Goal: Task Accomplishment & Management: Complete application form

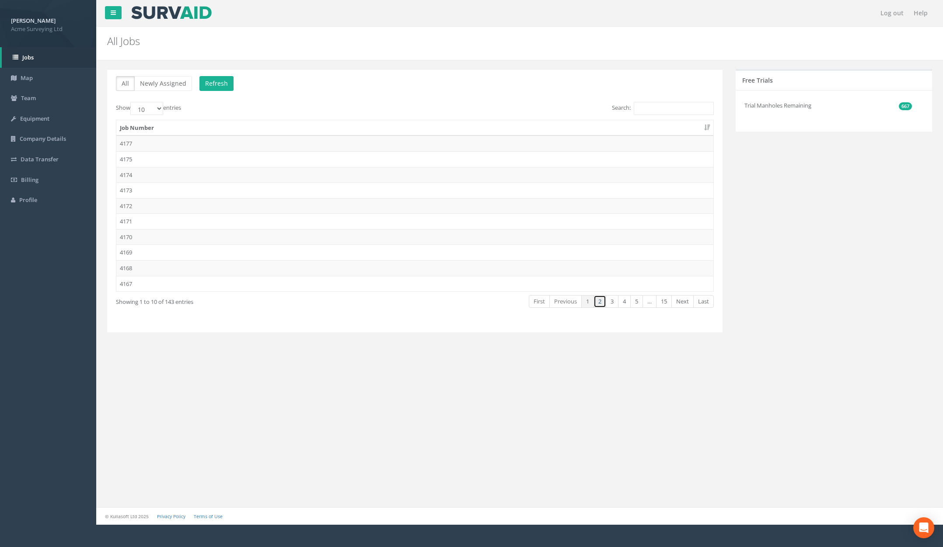
click at [599, 303] on link "2" at bounding box center [600, 301] width 13 height 13
click at [613, 301] on link "3" at bounding box center [612, 301] width 13 height 13
click at [165, 178] on td "4151 Full Manholes" at bounding box center [414, 175] width 597 height 16
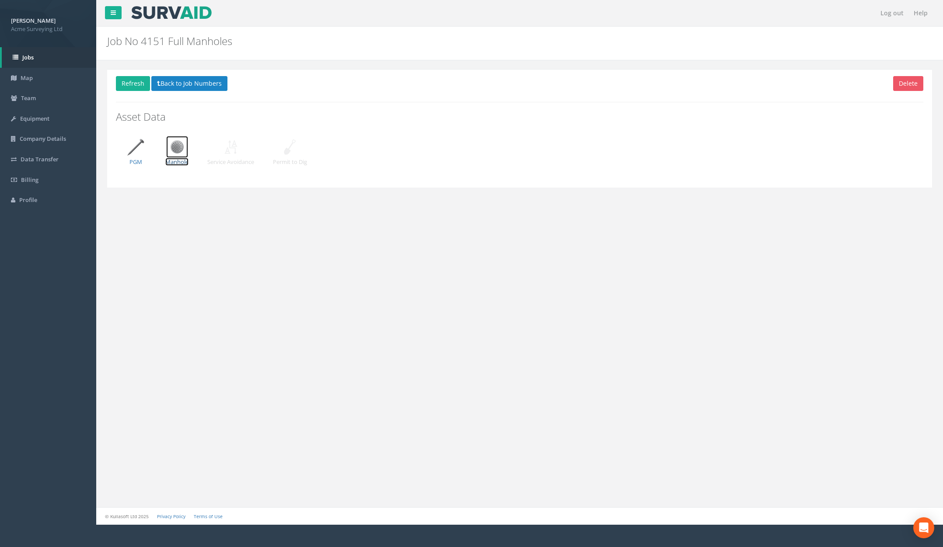
click at [179, 158] on p "Manhole" at bounding box center [176, 162] width 23 height 8
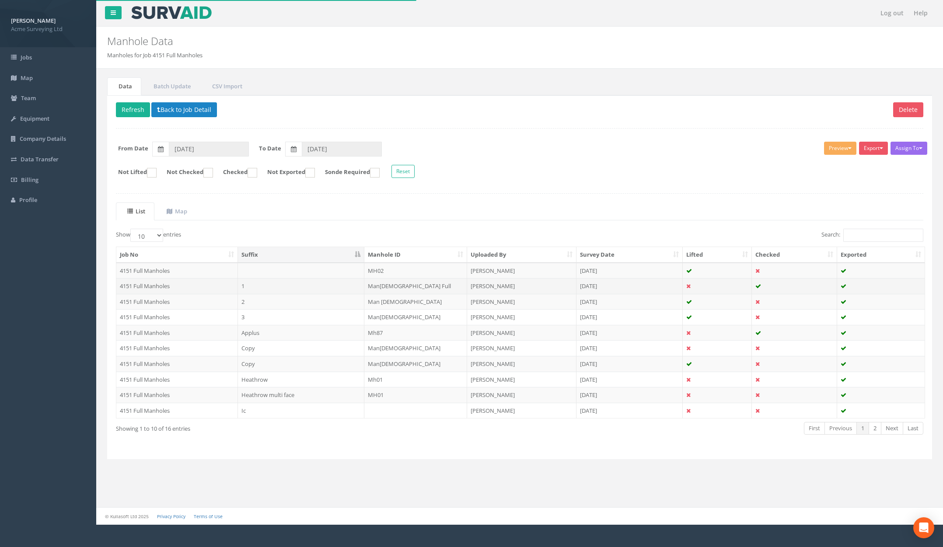
click at [296, 288] on td "1" at bounding box center [301, 286] width 127 height 16
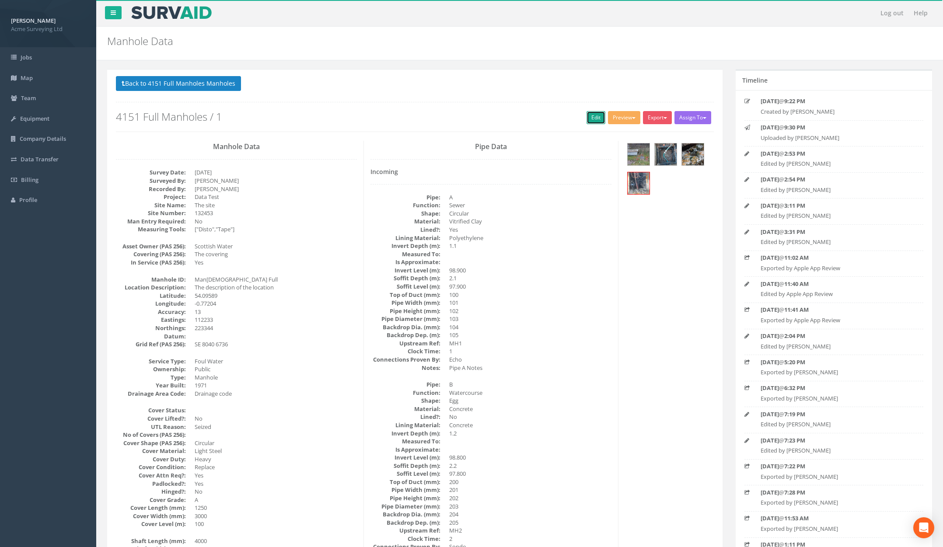
click at [594, 119] on link "Edit" at bounding box center [596, 117] width 19 height 13
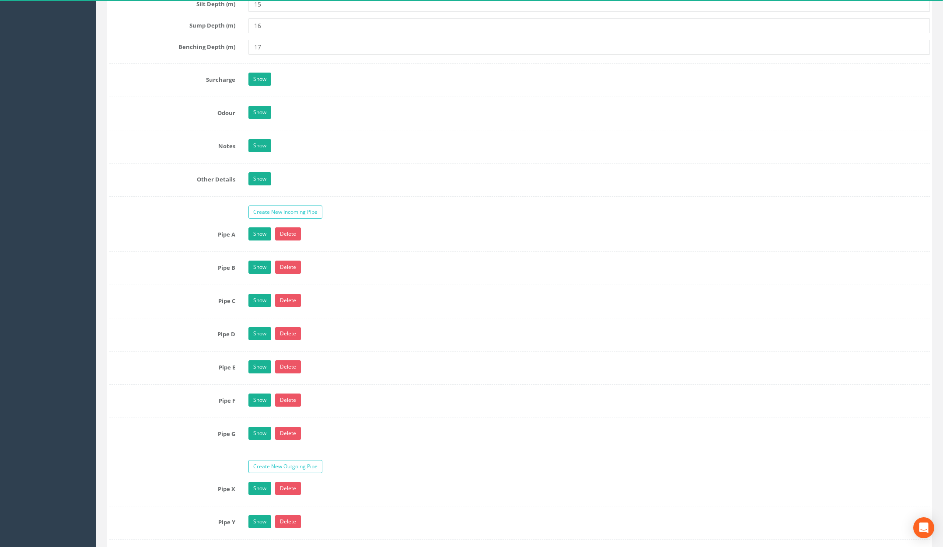
scroll to position [1284, 0]
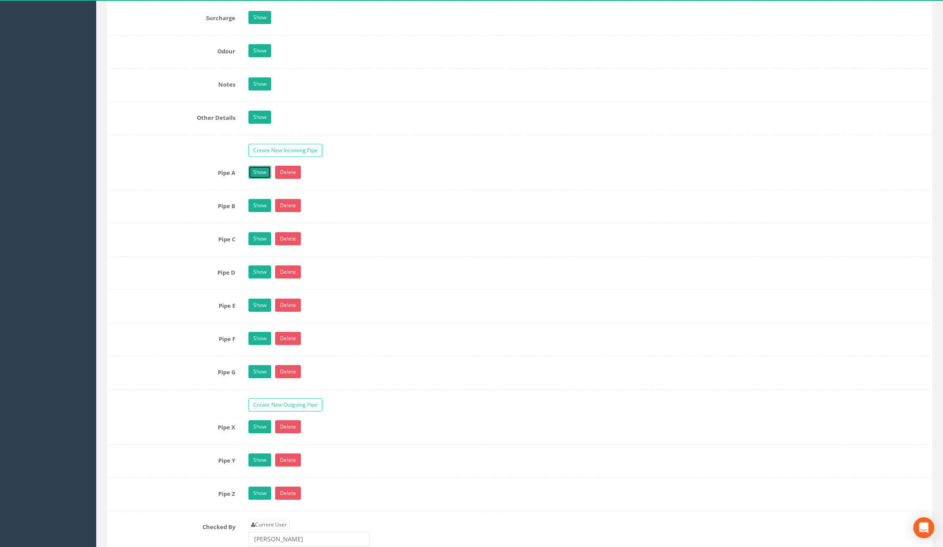
click at [261, 175] on link "Show" at bounding box center [260, 172] width 23 height 13
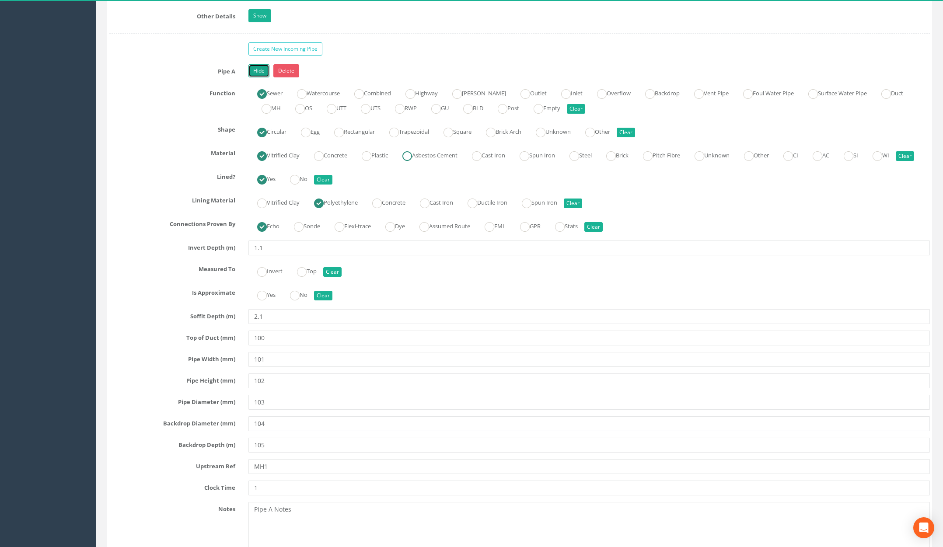
scroll to position [1435, 0]
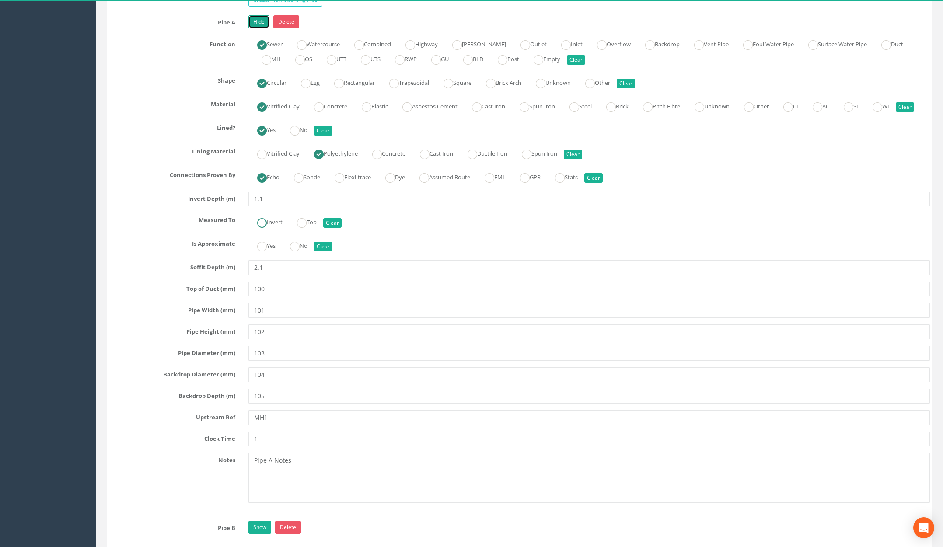
click at [260, 228] on ins at bounding box center [262, 223] width 10 height 10
radio input "true"
click at [260, 252] on ins at bounding box center [262, 247] width 10 height 10
radio input "true"
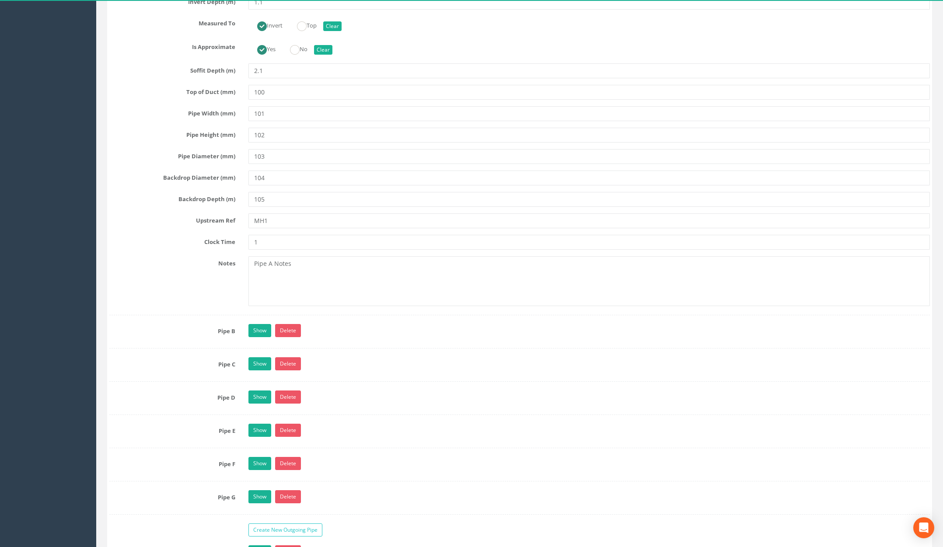
scroll to position [1646, 0]
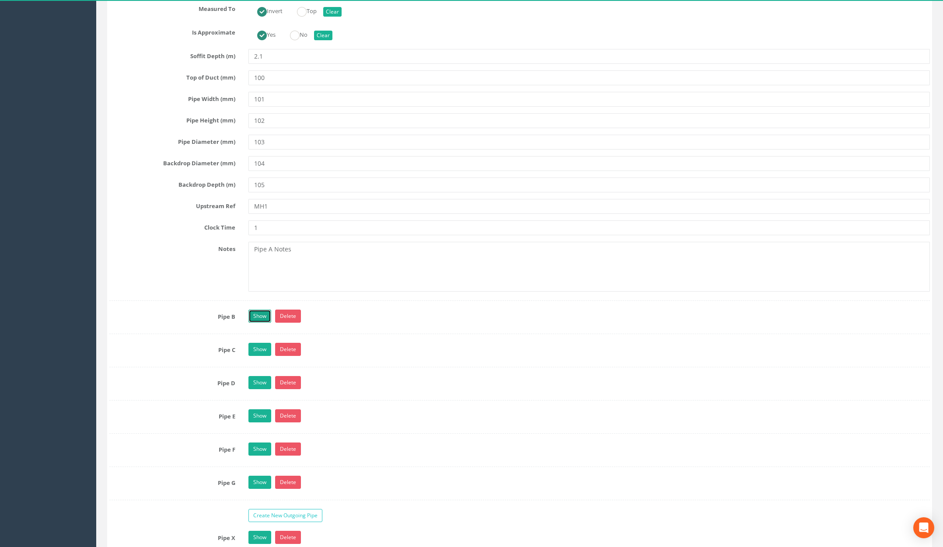
click at [261, 323] on link "Show" at bounding box center [260, 316] width 23 height 13
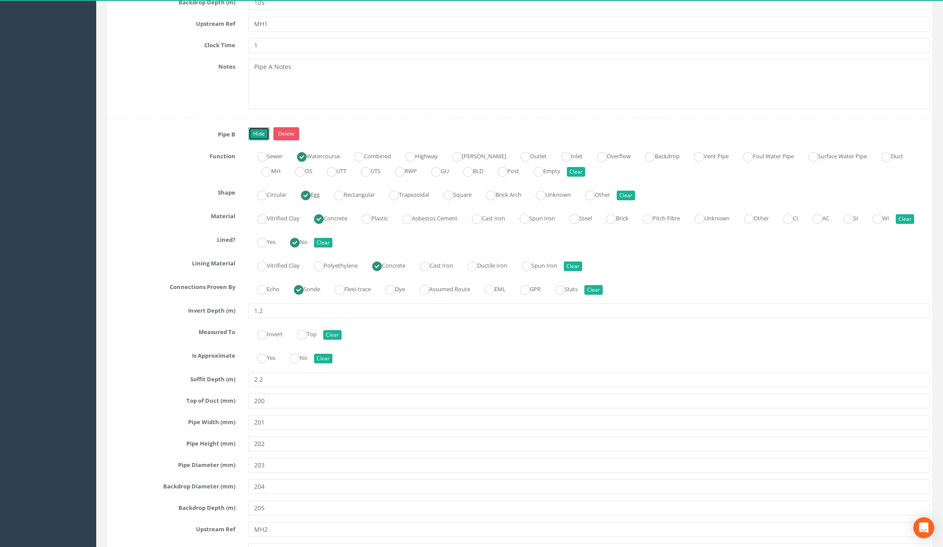
scroll to position [1842, 0]
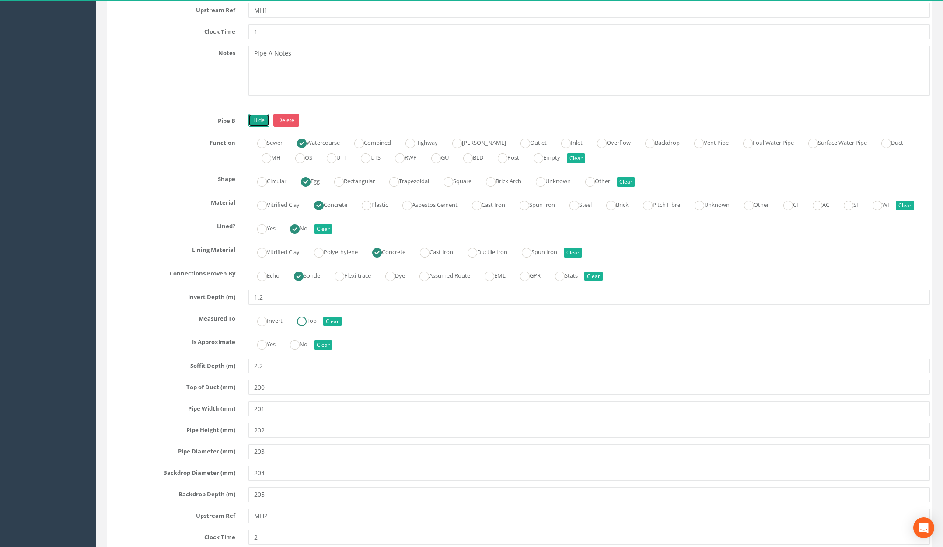
drag, startPoint x: 303, startPoint y: 349, endPoint x: 299, endPoint y: 363, distance: 14.5
click at [304, 326] on ins at bounding box center [302, 322] width 10 height 10
radio input "true"
click at [296, 350] on ins at bounding box center [295, 345] width 10 height 10
radio input "true"
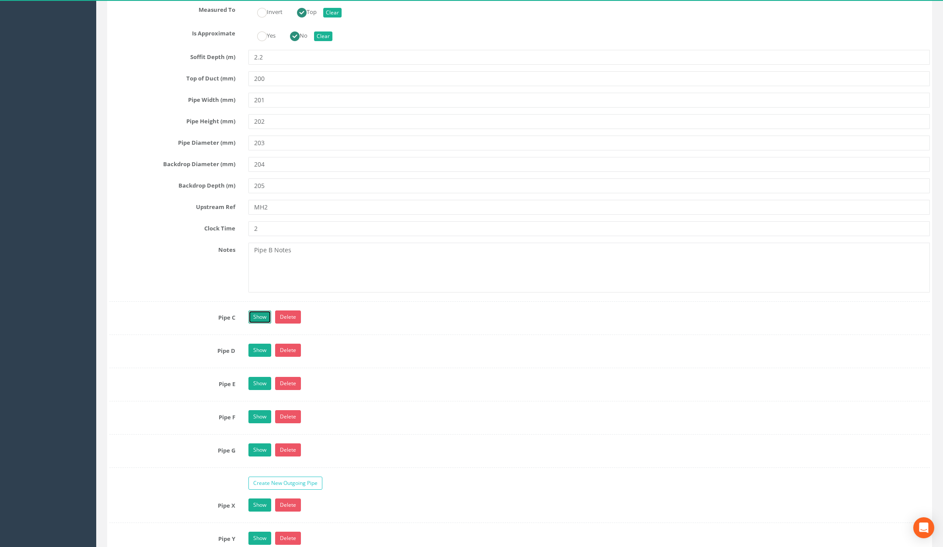
scroll to position [2160, 0]
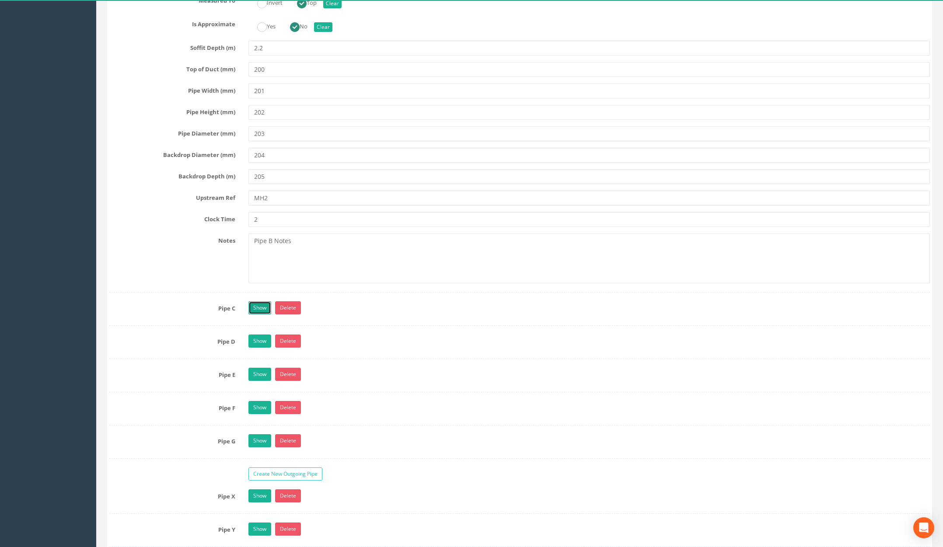
drag, startPoint x: 258, startPoint y: 333, endPoint x: 271, endPoint y: 331, distance: 13.4
click at [258, 315] on link "Show" at bounding box center [260, 307] width 23 height 13
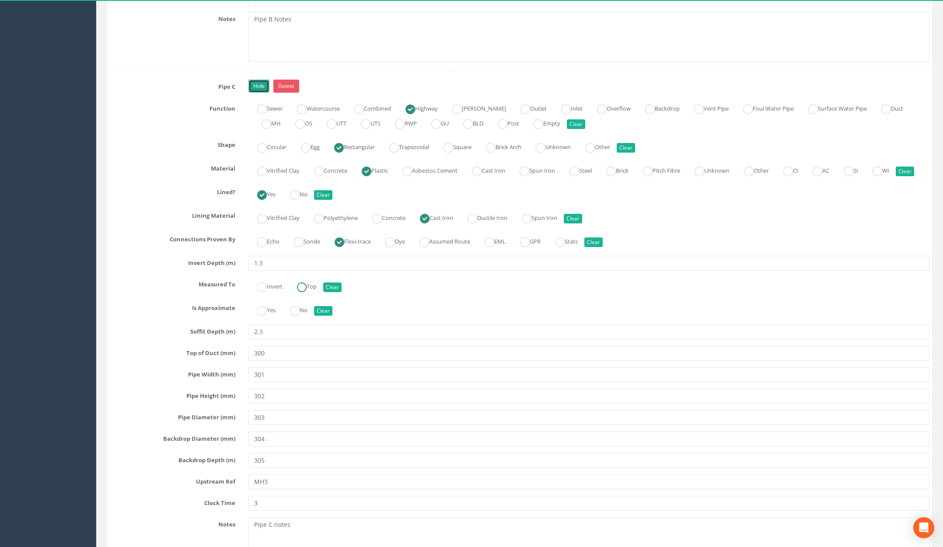
scroll to position [2388, 0]
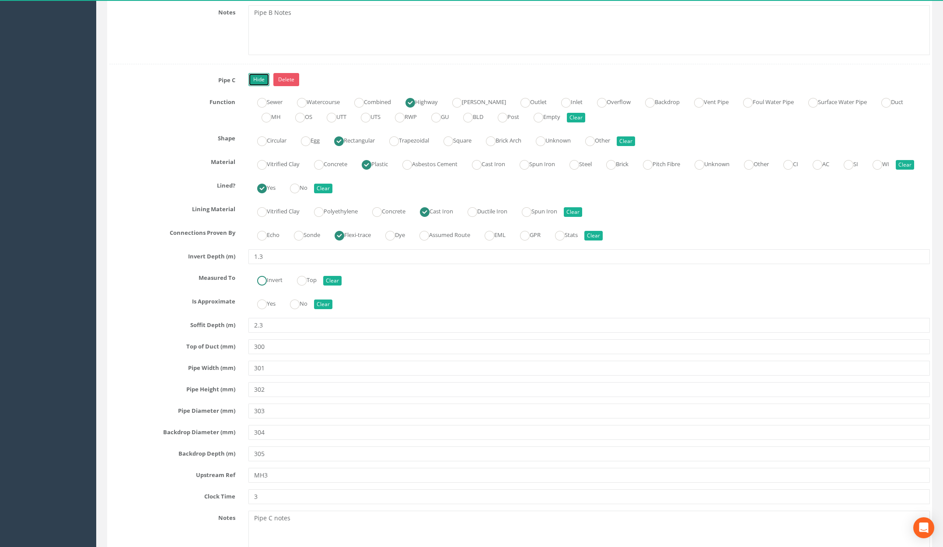
click at [264, 286] on ins at bounding box center [262, 281] width 10 height 10
radio input "true"
click at [265, 309] on ins at bounding box center [262, 305] width 10 height 10
radio input "true"
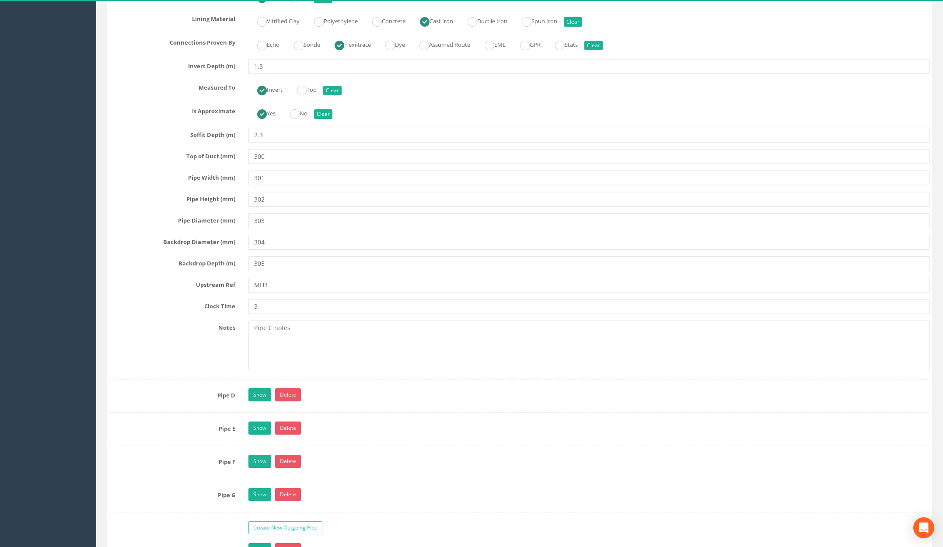
scroll to position [2583, 0]
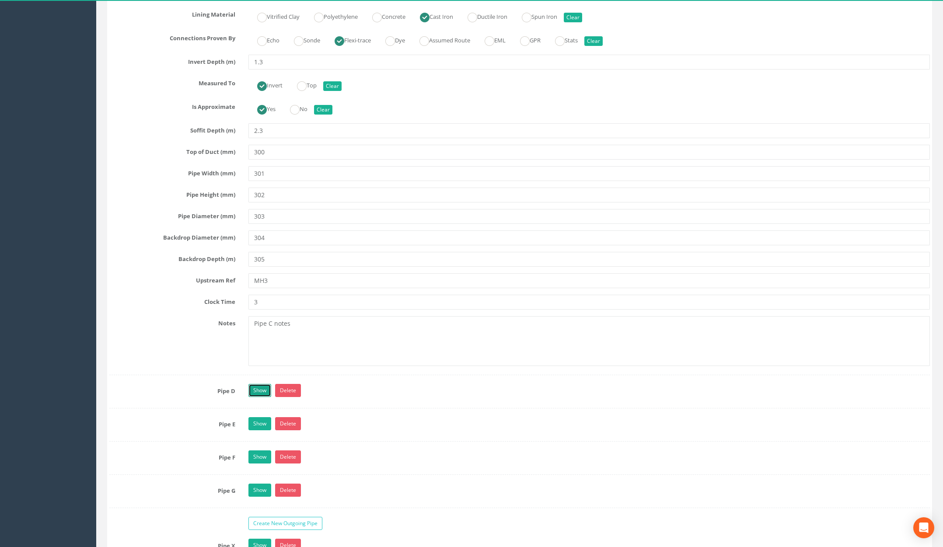
click at [258, 397] on link "Show" at bounding box center [260, 390] width 23 height 13
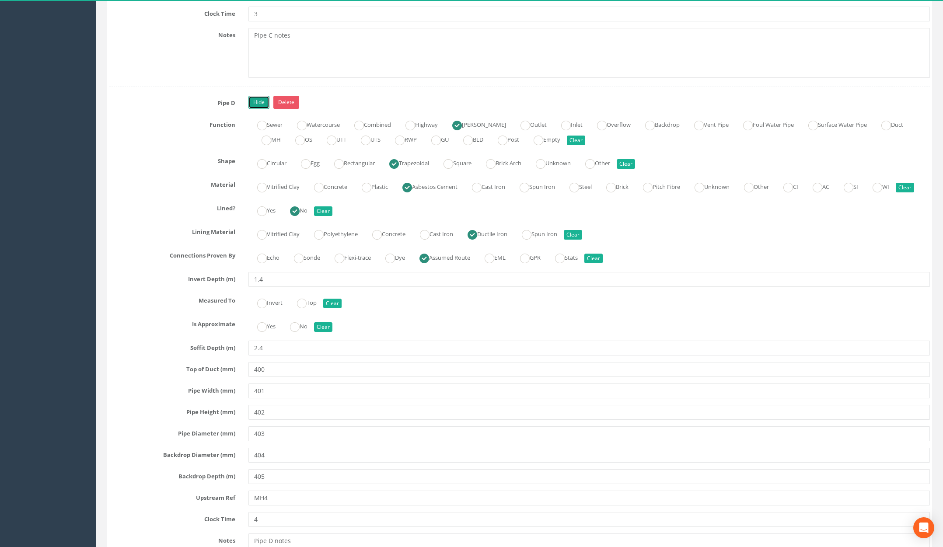
scroll to position [2872, 0]
drag, startPoint x: 302, startPoint y: 354, endPoint x: 300, endPoint y: 364, distance: 10.8
click at [302, 308] on ins at bounding box center [302, 303] width 10 height 10
radio input "true"
click at [297, 331] on ins at bounding box center [295, 327] width 10 height 10
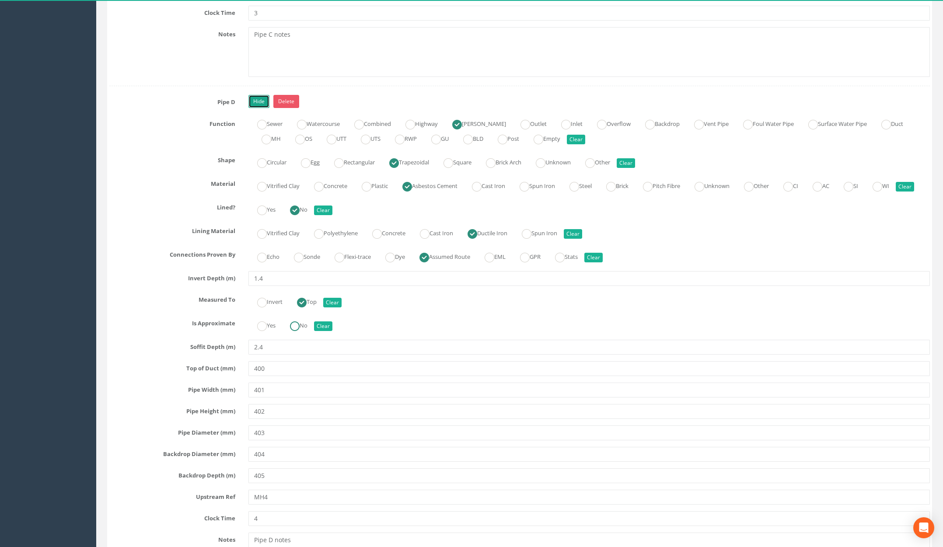
radio input "true"
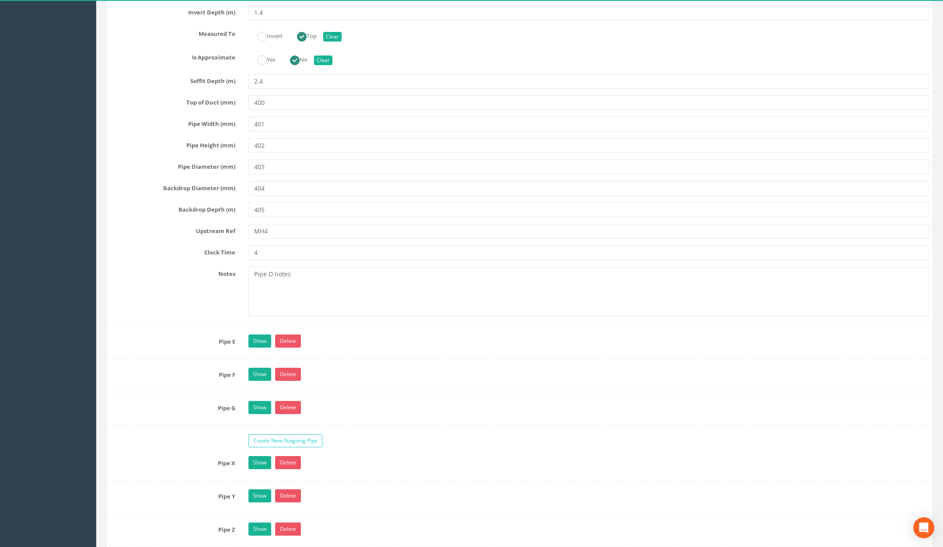
scroll to position [3141, 0]
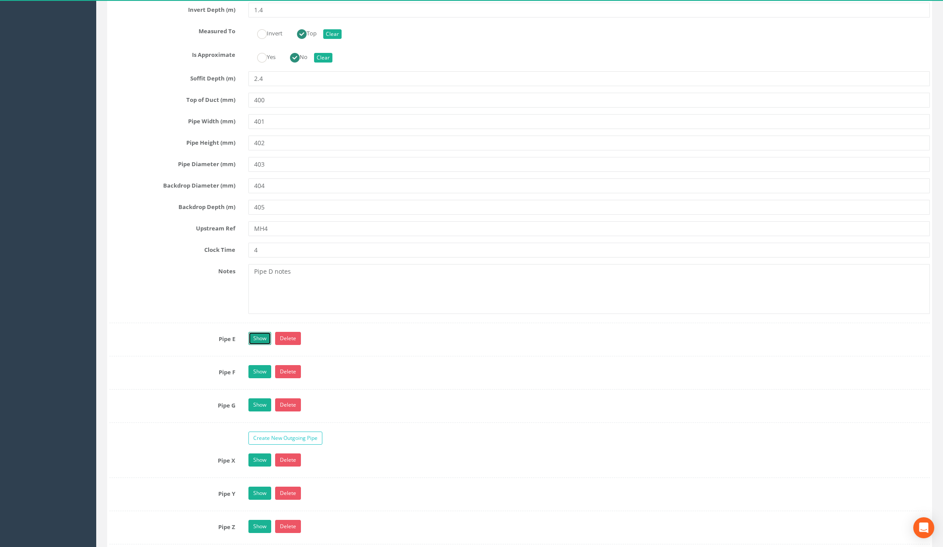
click at [250, 345] on link "Show" at bounding box center [260, 338] width 23 height 13
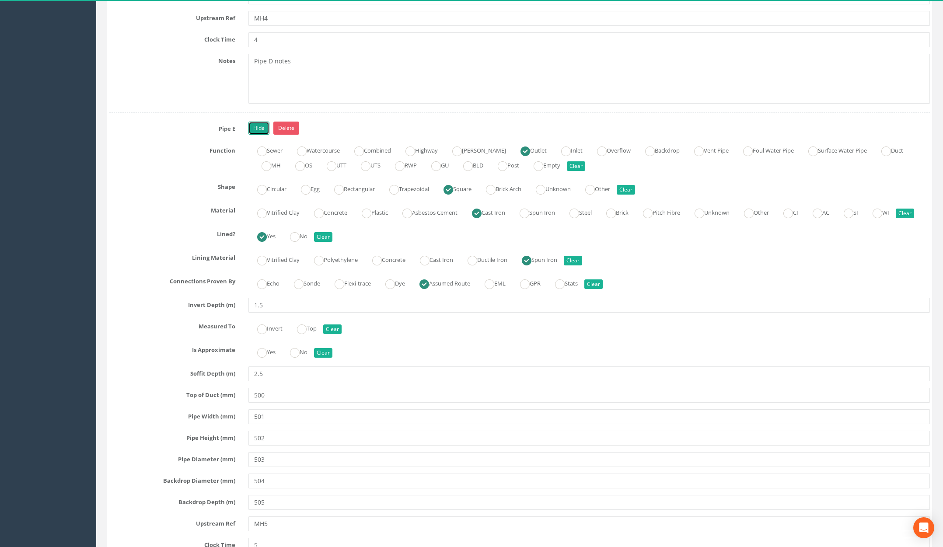
scroll to position [3357, 0]
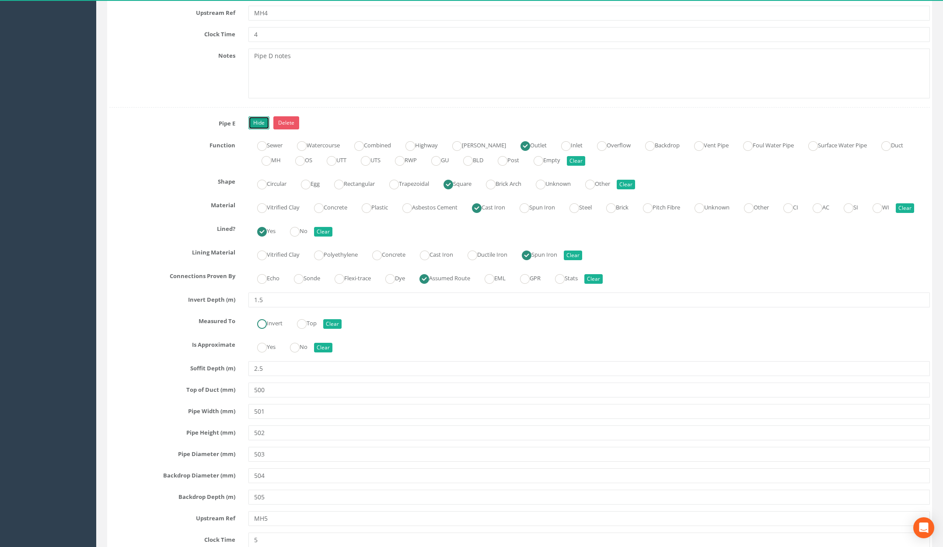
drag, startPoint x: 263, startPoint y: 386, endPoint x: 261, endPoint y: 396, distance: 9.4
click at [264, 329] on ins at bounding box center [262, 324] width 10 height 10
radio input "true"
click at [261, 353] on ins at bounding box center [262, 348] width 10 height 10
radio input "true"
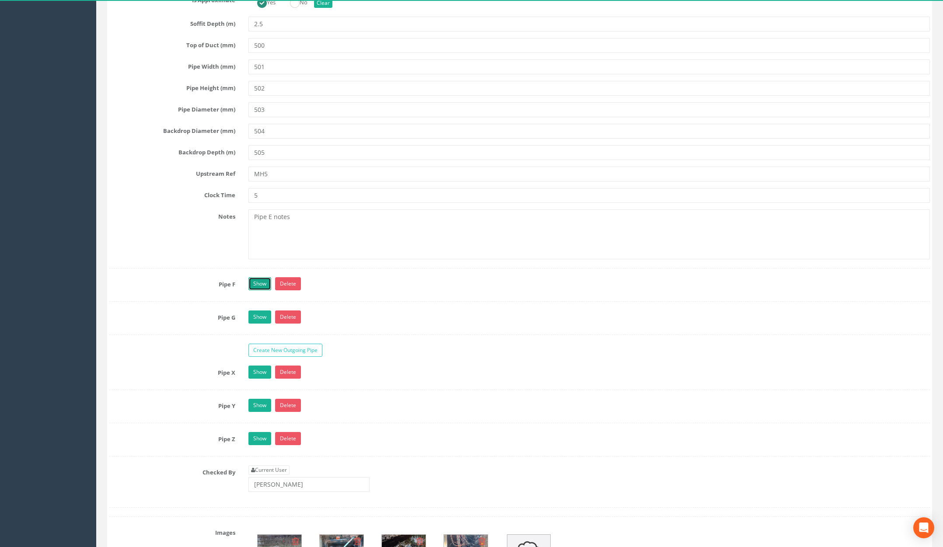
click at [255, 291] on link "Show" at bounding box center [260, 283] width 23 height 13
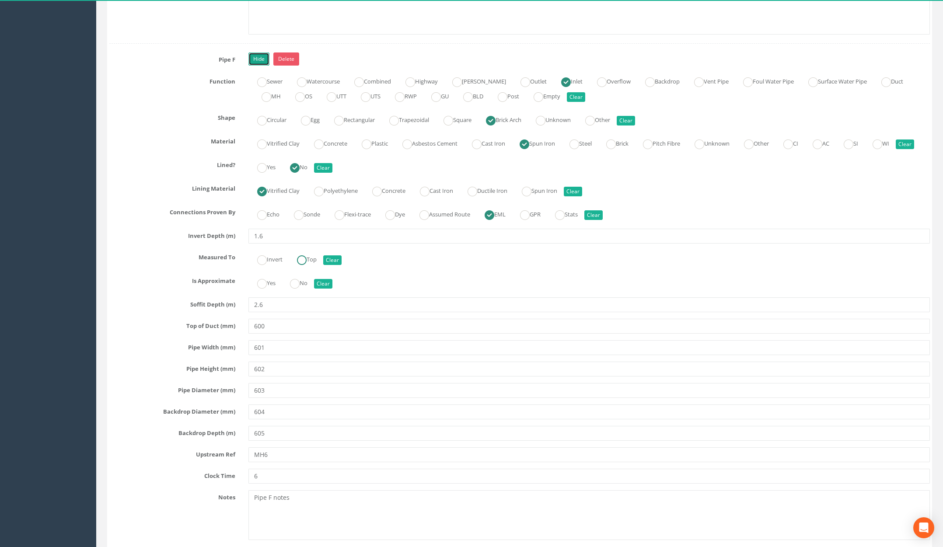
scroll to position [3937, 0]
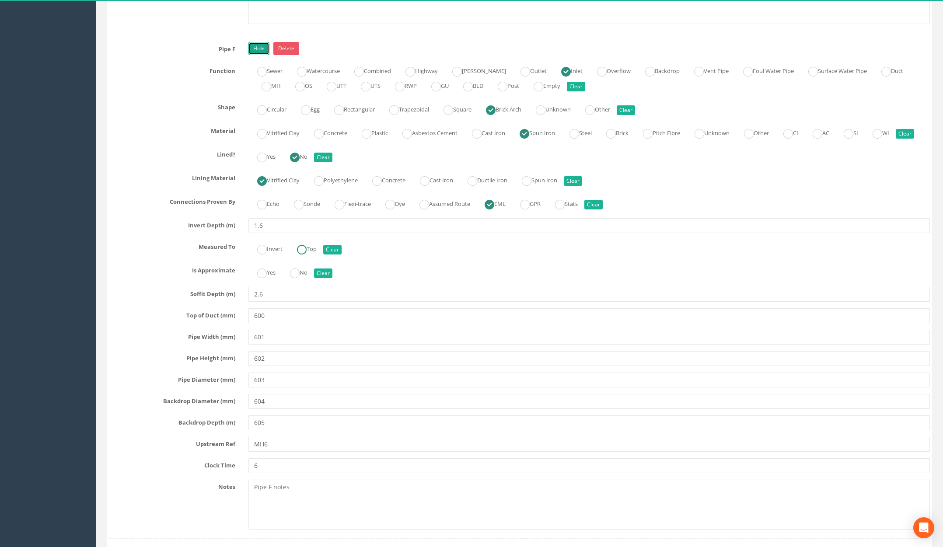
click at [301, 255] on ins at bounding box center [302, 250] width 10 height 10
radio input "true"
click at [298, 278] on ins at bounding box center [295, 274] width 10 height 10
radio input "true"
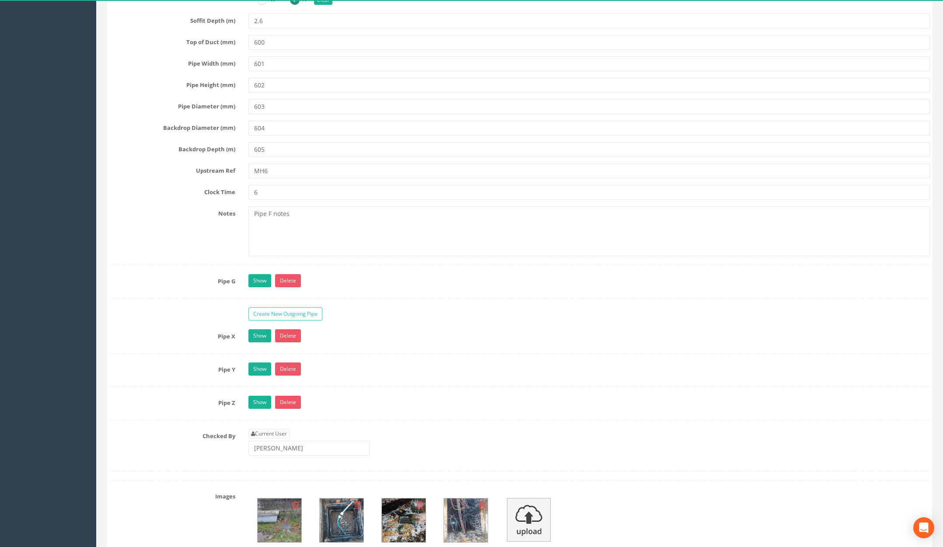
scroll to position [4211, 0]
click at [258, 287] on link "Show" at bounding box center [260, 279] width 23 height 13
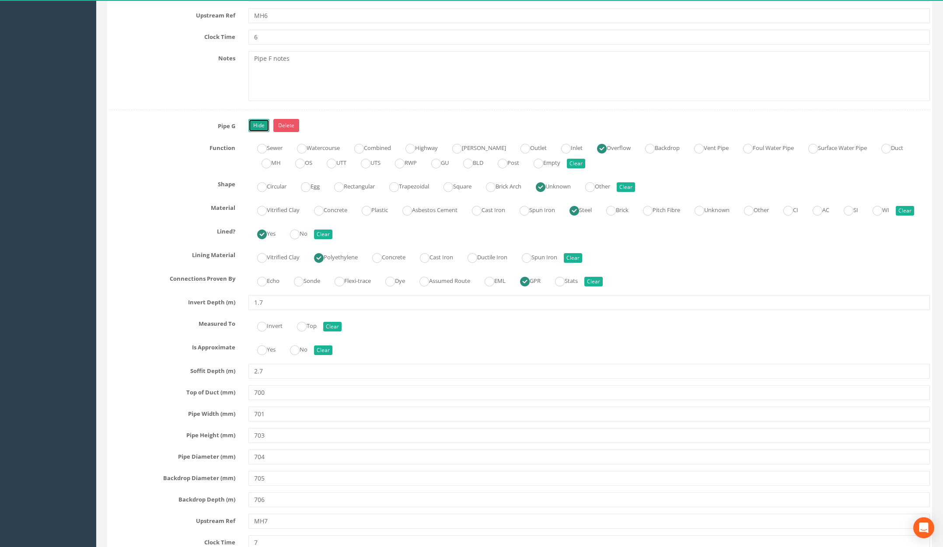
scroll to position [4395, 0]
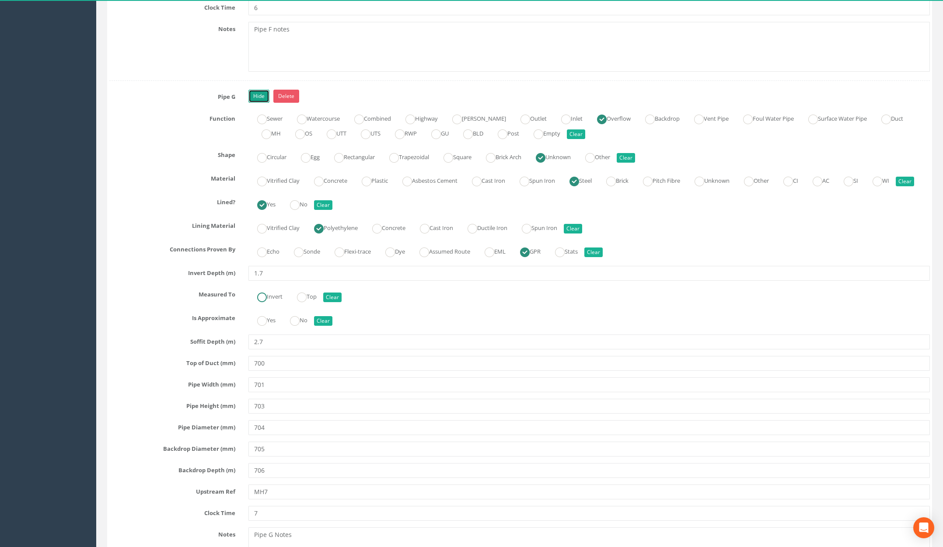
click at [263, 302] on ins at bounding box center [262, 298] width 10 height 10
radio input "true"
click at [262, 326] on ins at bounding box center [262, 321] width 10 height 10
radio input "true"
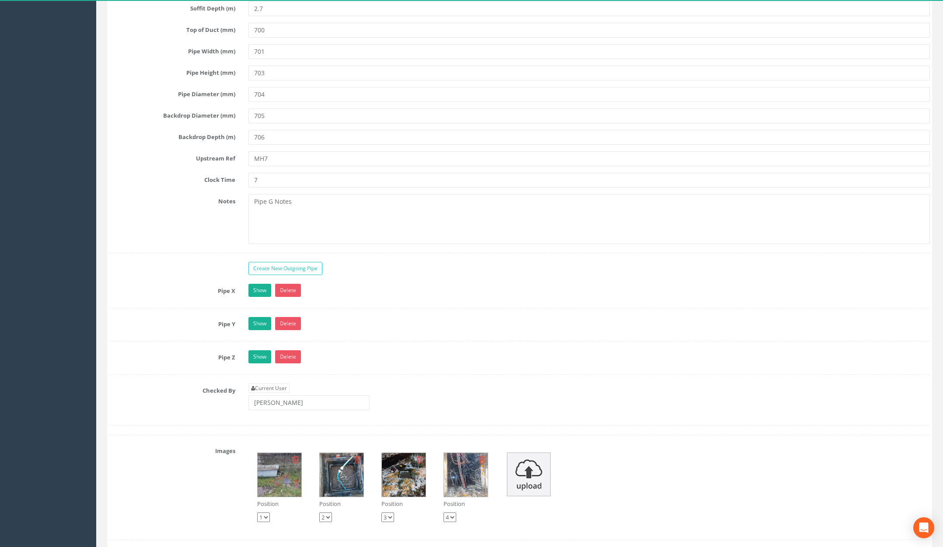
scroll to position [4734, 0]
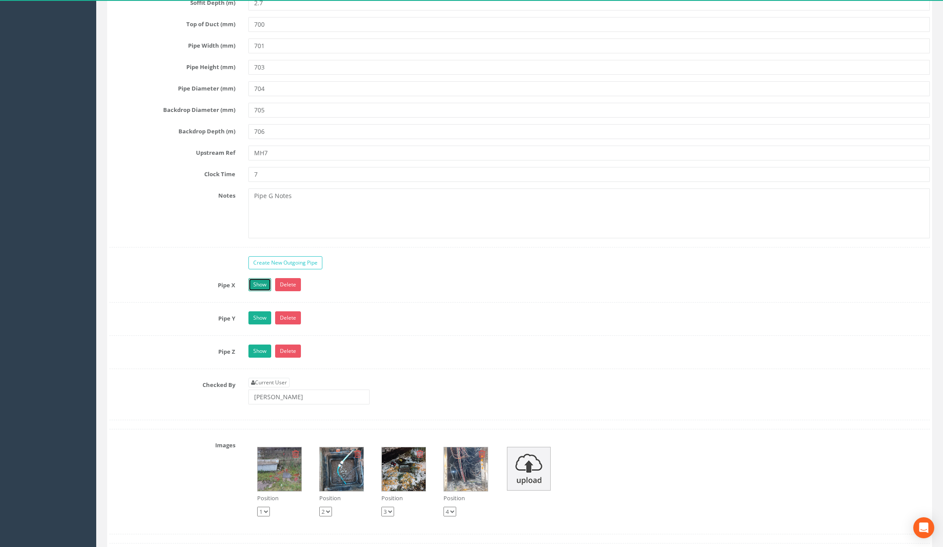
click at [262, 291] on link "Show" at bounding box center [260, 284] width 23 height 13
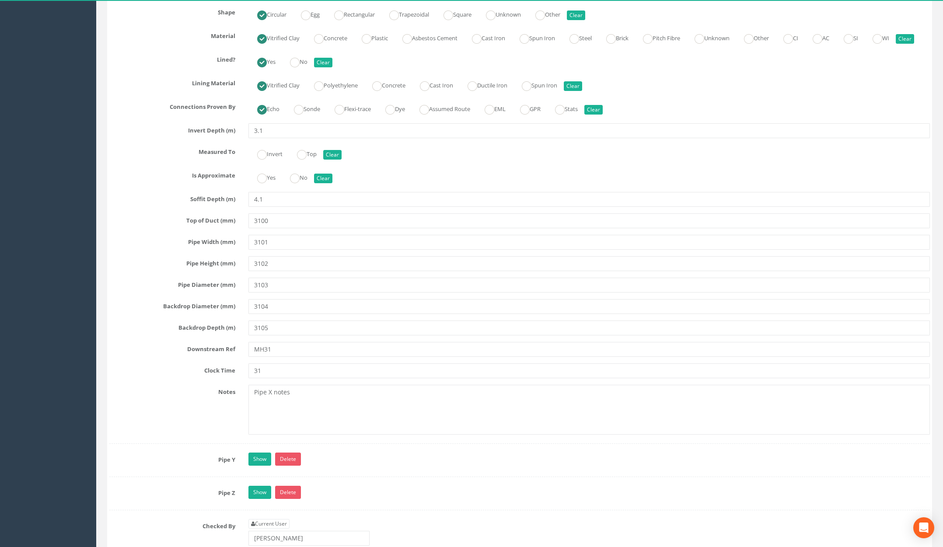
scroll to position [5076, 0]
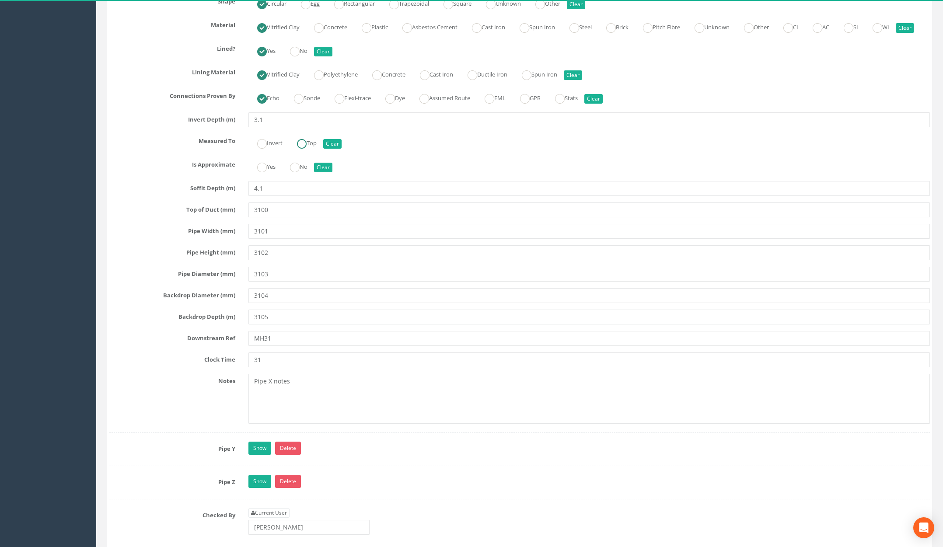
click at [304, 149] on ins at bounding box center [302, 144] width 10 height 10
radio input "true"
click at [297, 172] on ins at bounding box center [295, 168] width 10 height 10
radio input "true"
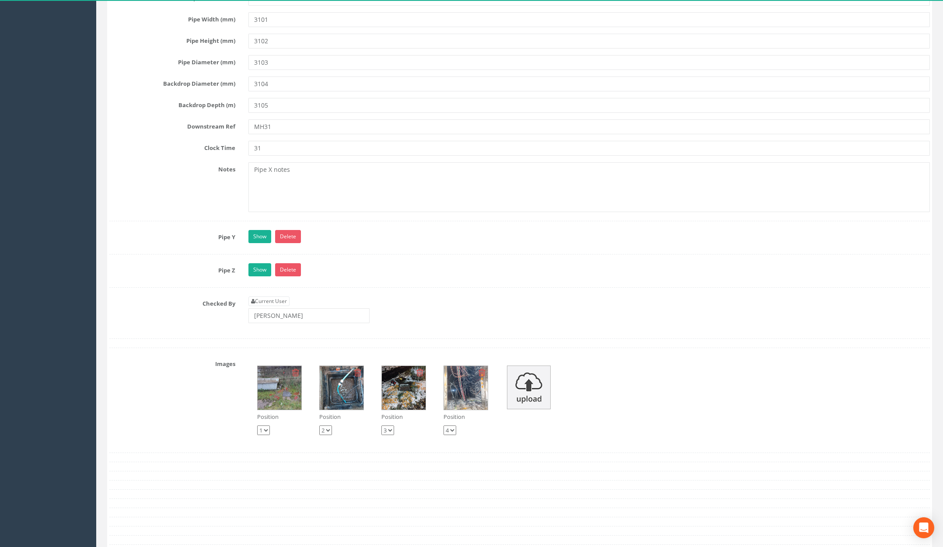
scroll to position [5312, 0]
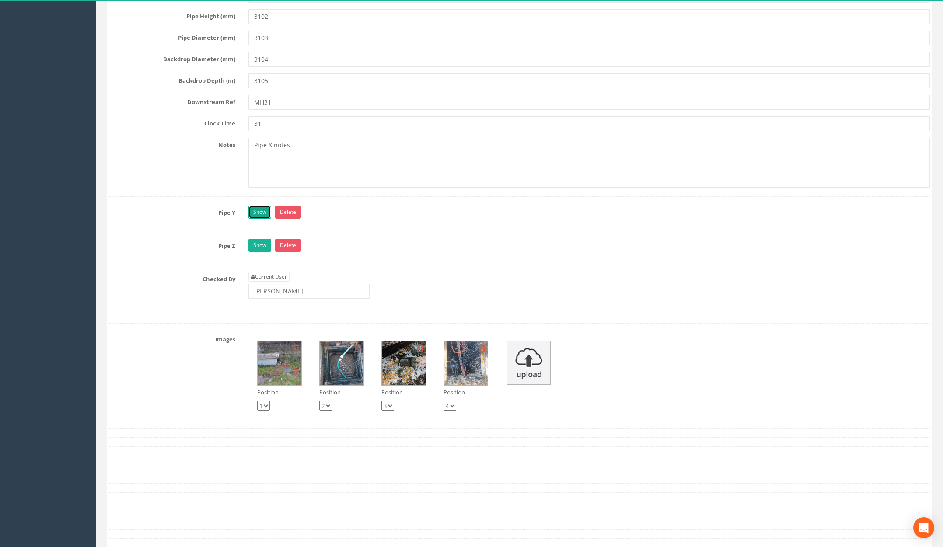
click at [269, 219] on link "Show" at bounding box center [260, 212] width 23 height 13
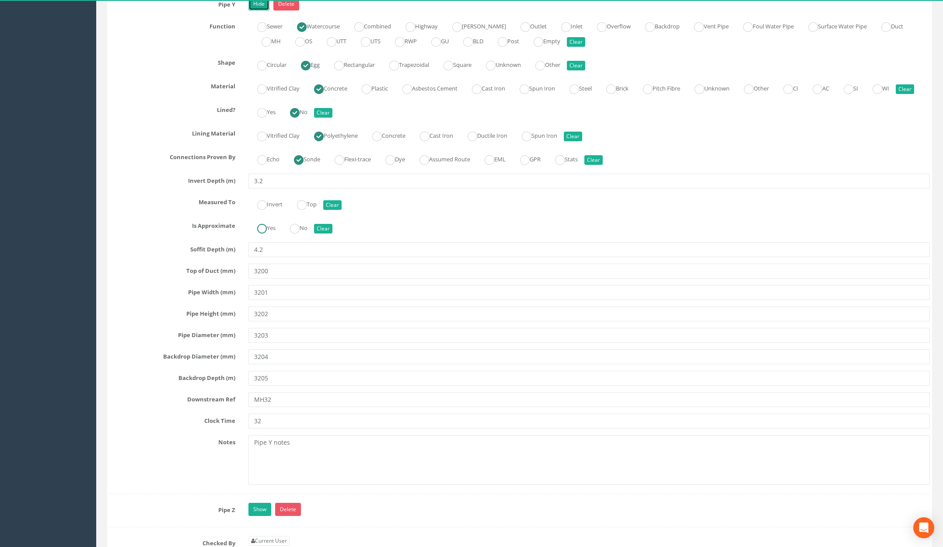
scroll to position [5527, 0]
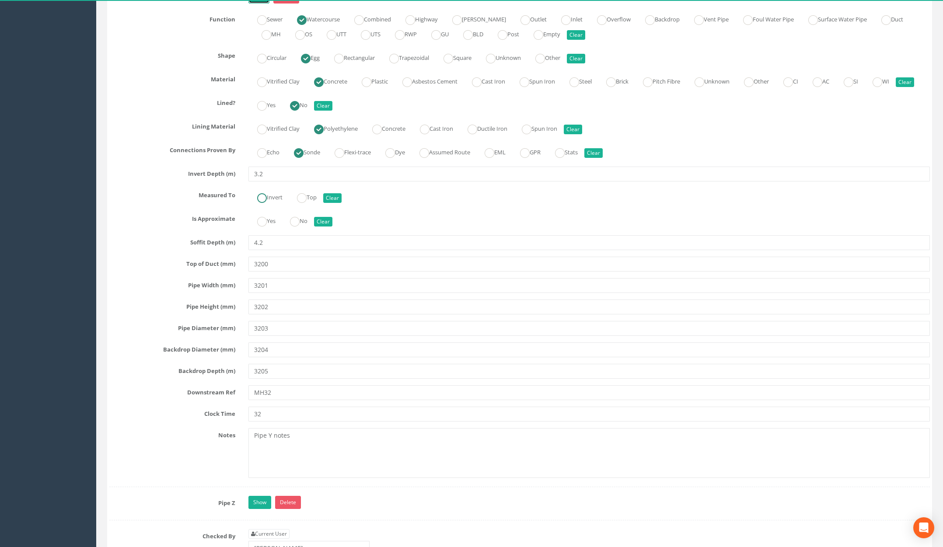
click at [265, 203] on ins at bounding box center [262, 198] width 10 height 10
radio input "true"
click at [264, 227] on ins at bounding box center [262, 222] width 10 height 10
radio input "true"
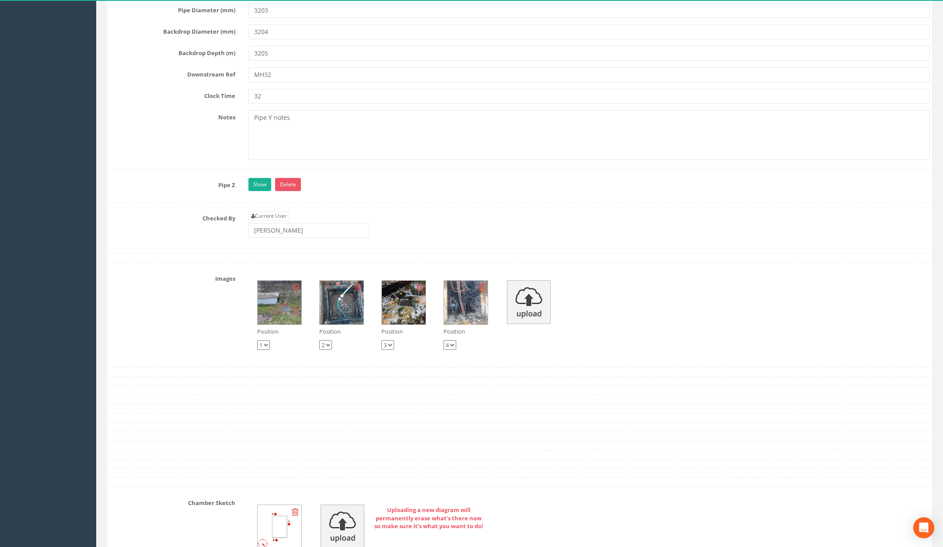
scroll to position [5850, 0]
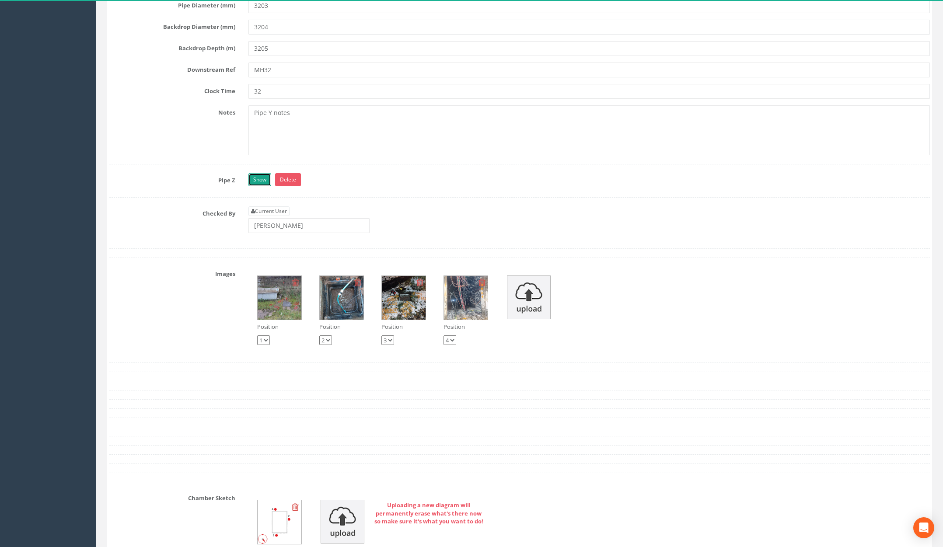
click at [261, 186] on link "Show" at bounding box center [260, 179] width 23 height 13
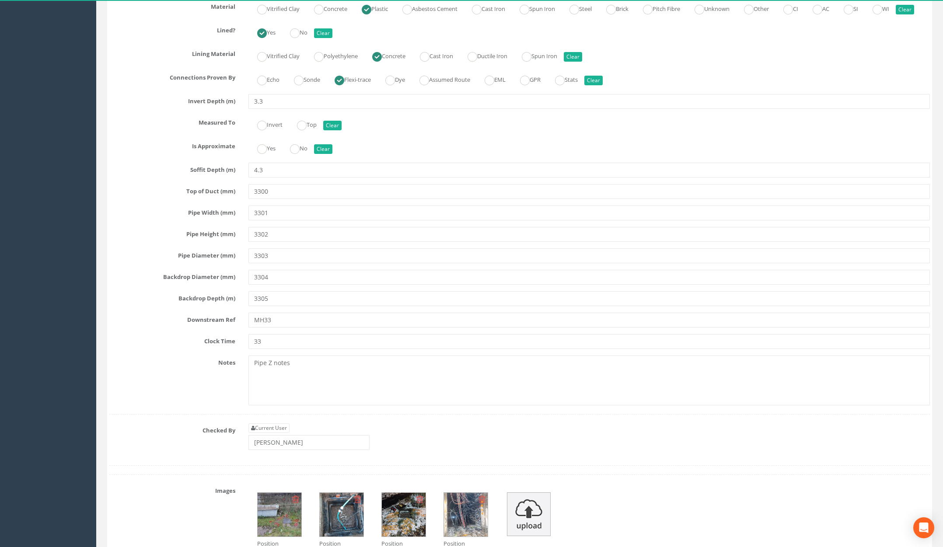
scroll to position [6135, 0]
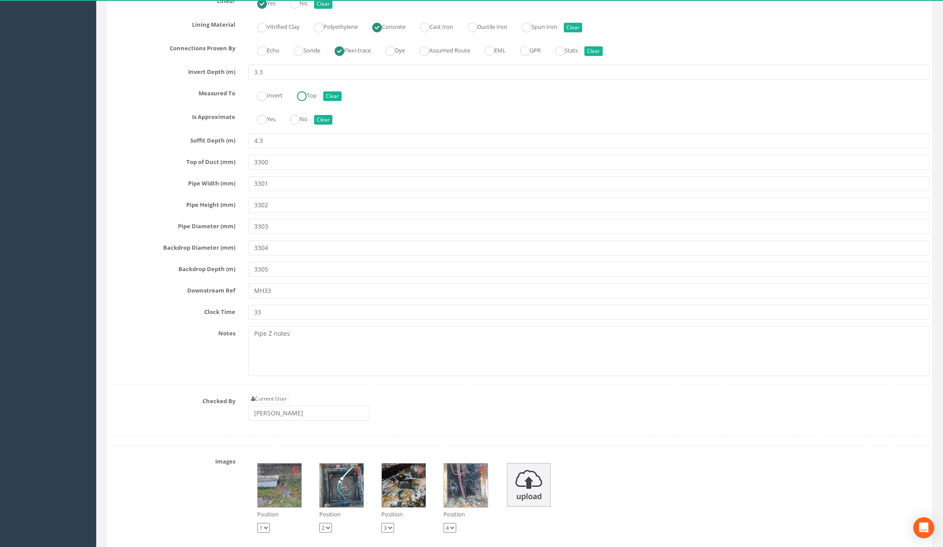
click at [304, 101] on ins at bounding box center [302, 96] width 10 height 10
radio input "true"
drag, startPoint x: 295, startPoint y: 249, endPoint x: 299, endPoint y: 252, distance: 5.0
click at [295, 125] on ins at bounding box center [295, 120] width 10 height 10
radio input "true"
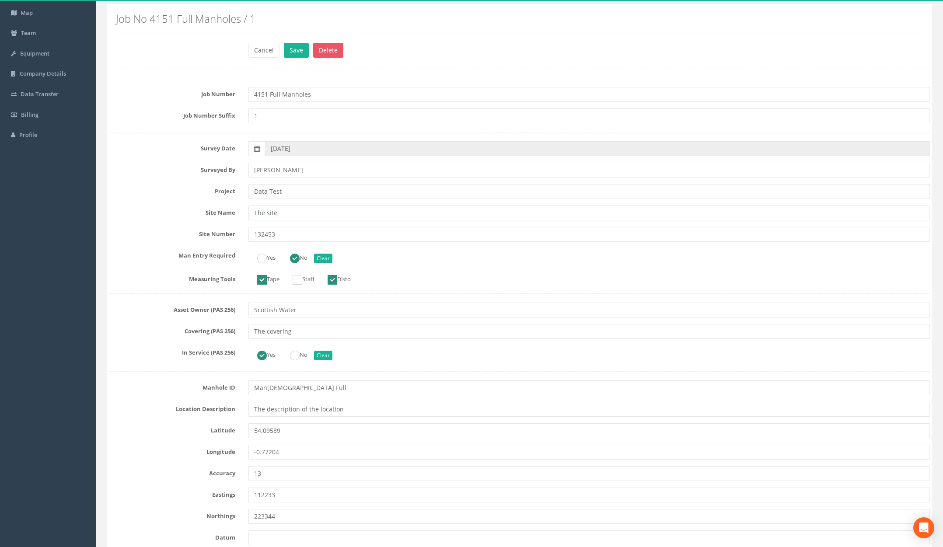
scroll to position [0, 0]
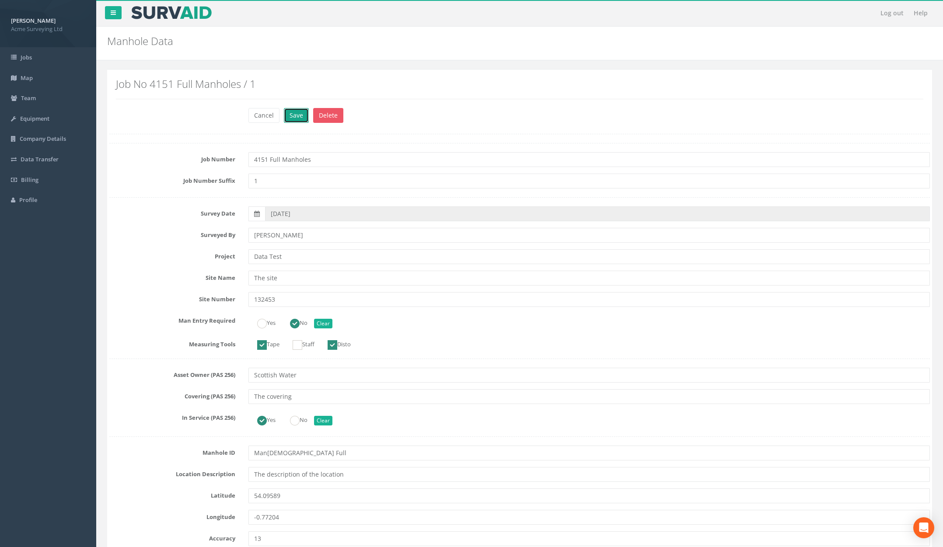
click at [294, 118] on button "Save" at bounding box center [296, 115] width 25 height 15
